Goal: Task Accomplishment & Management: Manage account settings

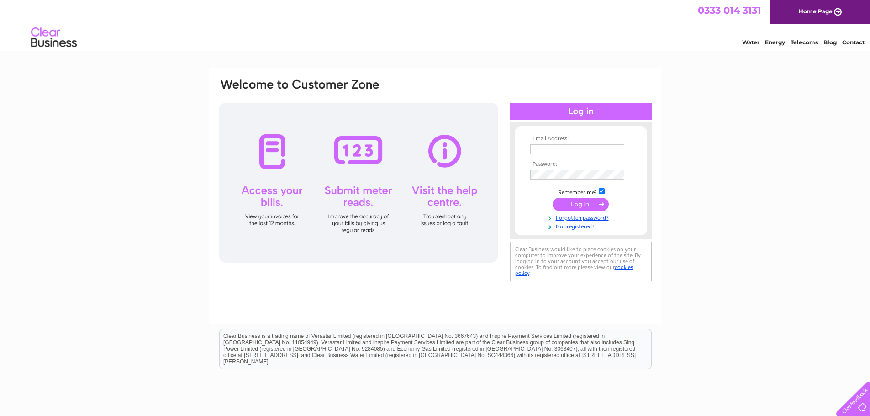
type input "info@critchleymilkdelivery.co.uk"
click at [577, 208] on input "submit" at bounding box center [581, 204] width 56 height 13
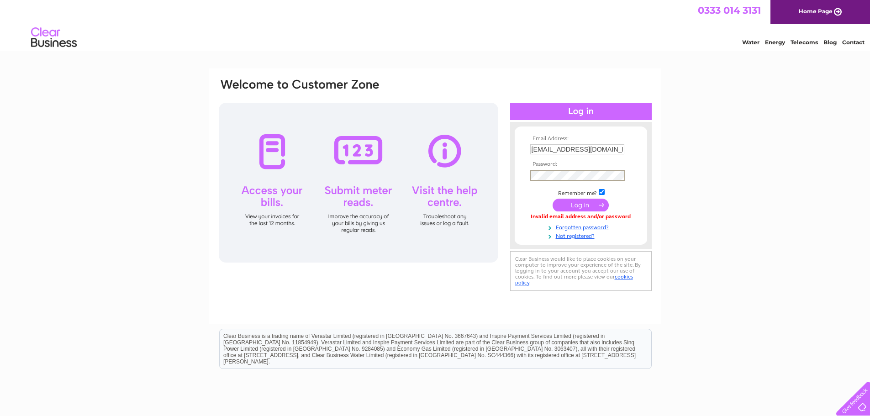
click at [461, 169] on div "Email Address: [EMAIL_ADDRESS][DOMAIN_NAME] Password:" at bounding box center [435, 186] width 435 height 216
click at [553, 199] on input "submit" at bounding box center [581, 205] width 56 height 13
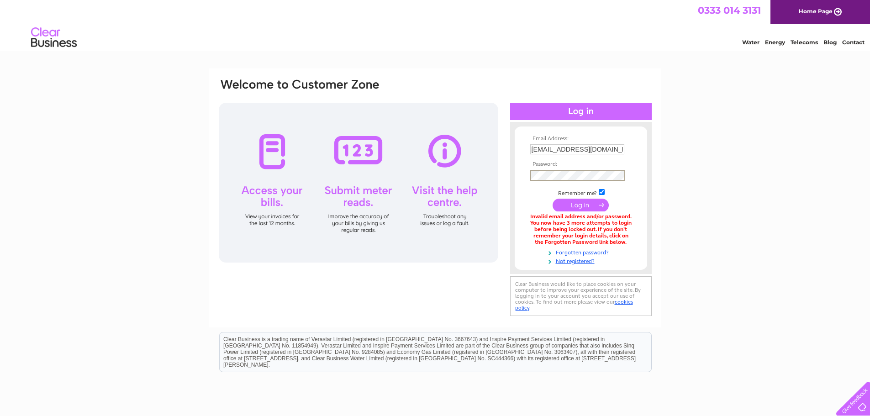
click at [499, 183] on div "Email Address: info@critchleymilkdelivery.co.uk Password:" at bounding box center [435, 198] width 435 height 241
click at [553, 199] on input "submit" at bounding box center [581, 205] width 56 height 13
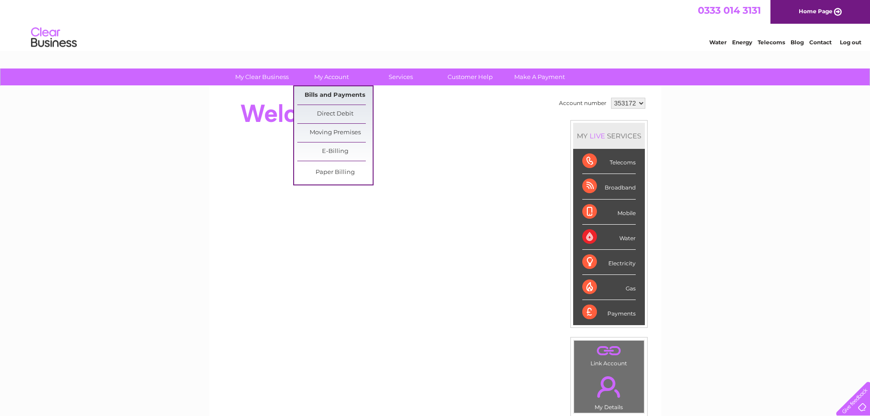
click at [328, 97] on link "Bills and Payments" at bounding box center [334, 95] width 75 height 18
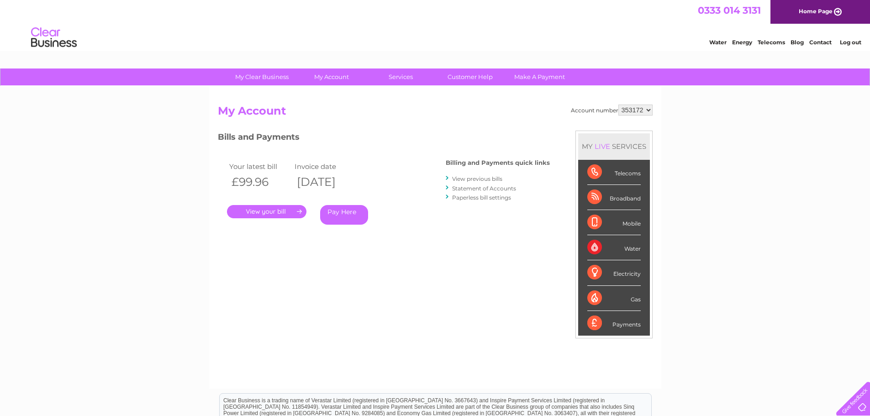
click at [285, 212] on link "." at bounding box center [267, 211] width 80 height 13
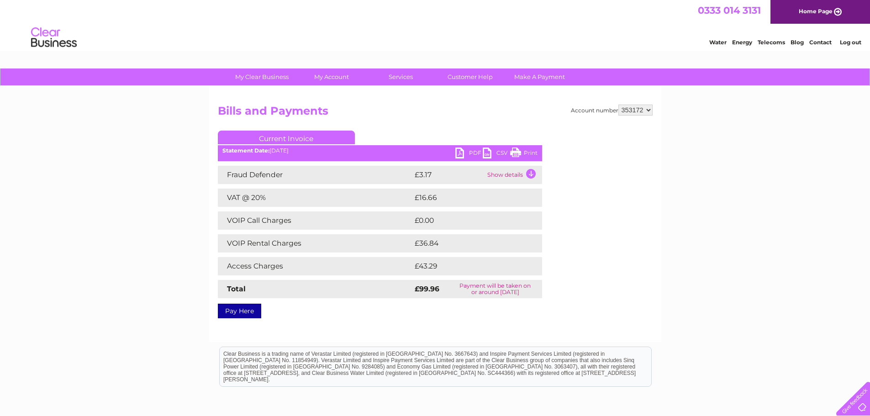
click at [467, 154] on link "PDF" at bounding box center [469, 154] width 27 height 13
click at [516, 155] on link "Print" at bounding box center [523, 154] width 27 height 13
click at [517, 150] on link "Print" at bounding box center [523, 154] width 27 height 13
